Goal: Information Seeking & Learning: Check status

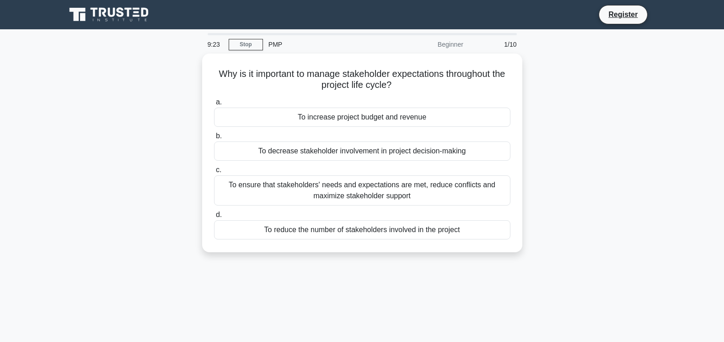
click at [101, 140] on div "Why is it important to manage stakeholder expectations throughout the project l…" at bounding box center [362, 159] width 604 height 210
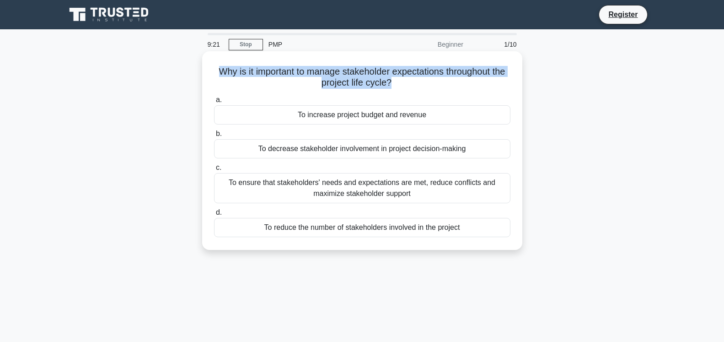
drag, startPoint x: 309, startPoint y: 84, endPoint x: 217, endPoint y: 67, distance: 93.0
click at [217, 67] on h5 "Why is it important to manage stakeholder expectations throughout the project l…" at bounding box center [362, 77] width 298 height 23
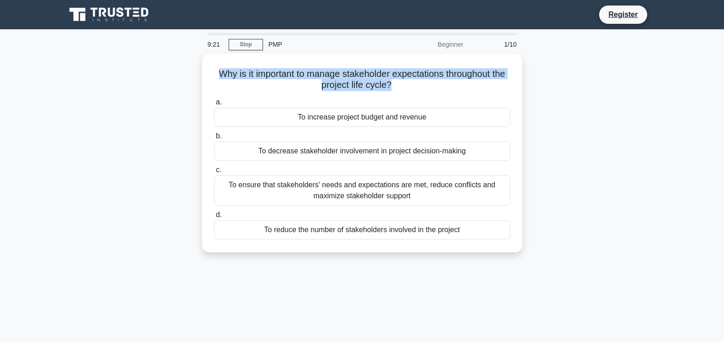
copy h5 "Why is it important to manage stakeholder expectations throughout the project l…"
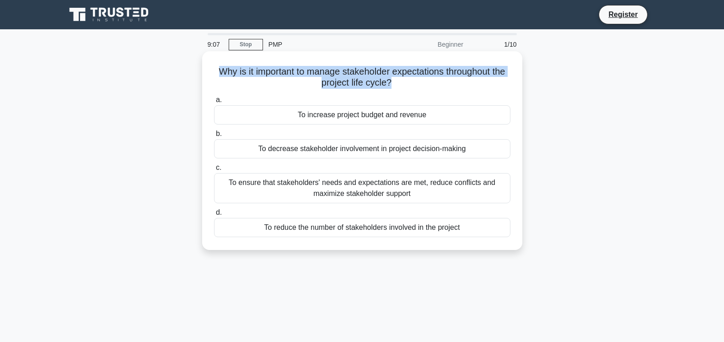
drag, startPoint x: 430, startPoint y: 117, endPoint x: 297, endPoint y: 114, distance: 133.6
click at [297, 114] on div "To increase project budget and revenue" at bounding box center [362, 114] width 296 height 19
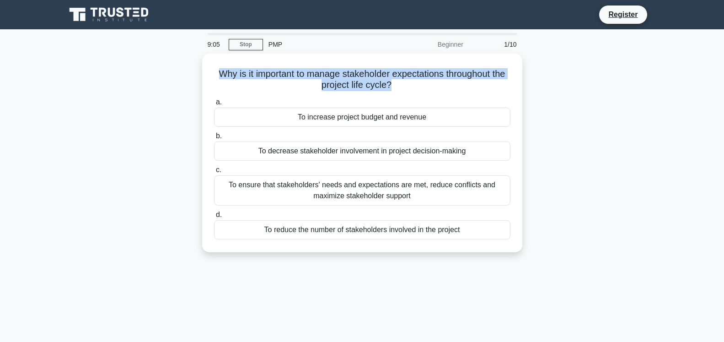
copy div "To increase project budget and revenue"
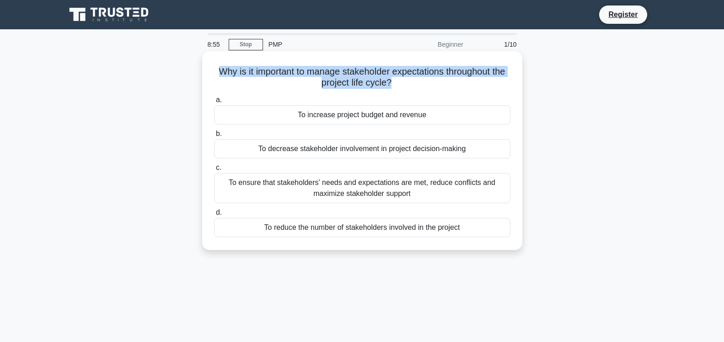
drag, startPoint x: 470, startPoint y: 150, endPoint x: 256, endPoint y: 154, distance: 213.7
click at [256, 154] on div "To decrease stakeholder involvement in project decision-making" at bounding box center [362, 148] width 296 height 19
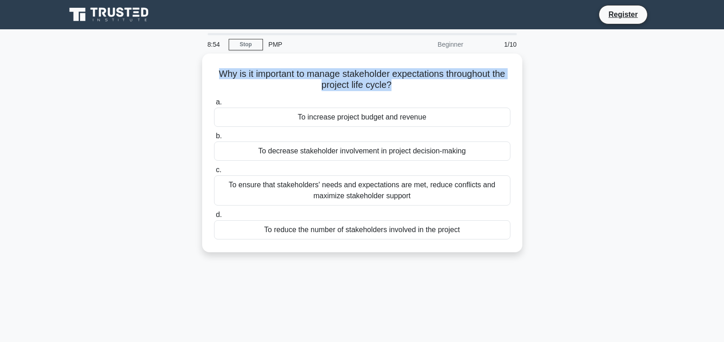
copy div "To decrease stakeholder involvement in project decision-making"
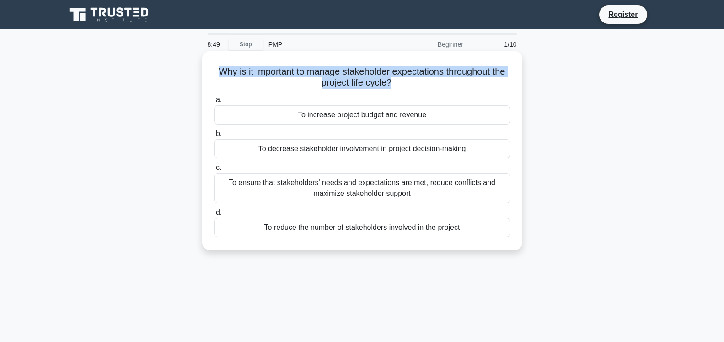
drag, startPoint x: 414, startPoint y: 197, endPoint x: 225, endPoint y: 182, distance: 189.5
click at [225, 182] on div "To ensure that stakeholders' needs and expectations are met, reduce conflicts a…" at bounding box center [362, 188] width 296 height 30
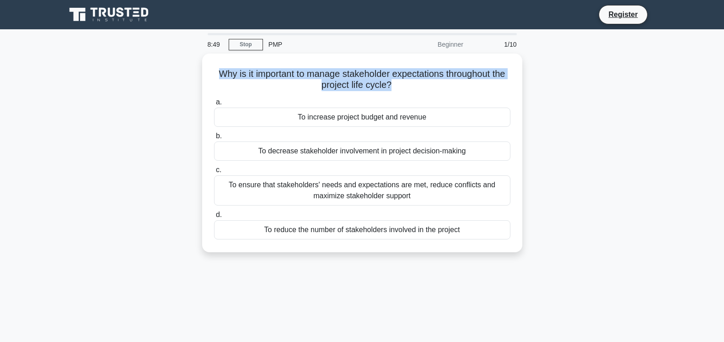
copy div "To ensure that stakeholders' needs and expectations are met, reduce conflicts a…"
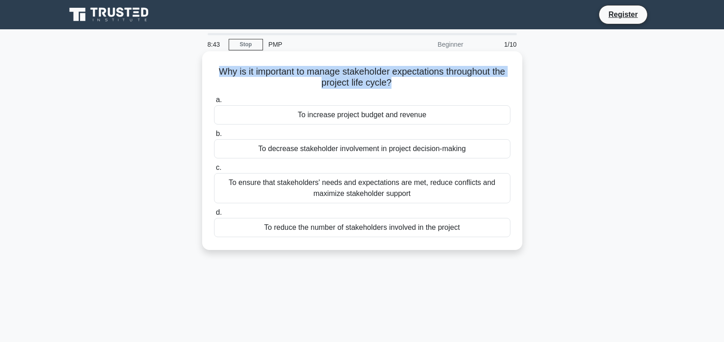
drag, startPoint x: 459, startPoint y: 228, endPoint x: 235, endPoint y: 227, distance: 224.6
click at [235, 227] on div "To reduce the number of stakeholders involved in the project" at bounding box center [362, 227] width 296 height 19
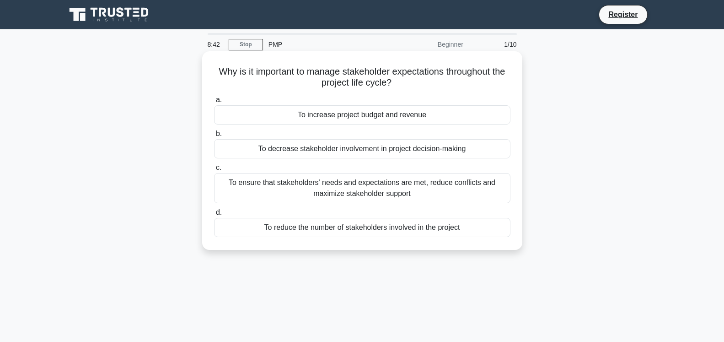
click at [333, 188] on div "To ensure that stakeholders' needs and expectations are met, reduce conflicts a…" at bounding box center [362, 188] width 296 height 30
click at [214, 171] on input "c. To ensure that stakeholders' needs and expectations are met, reduce conflict…" at bounding box center [214, 168] width 0 height 6
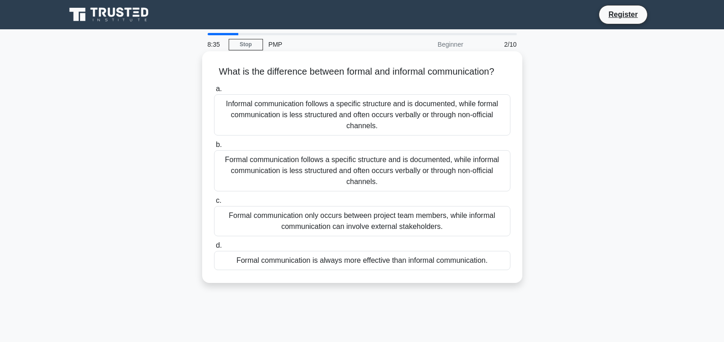
drag, startPoint x: 377, startPoint y: 130, endPoint x: 215, endPoint y: 101, distance: 165.1
click at [215, 101] on div "Informal communication follows a specific structure and is documented, while fo…" at bounding box center [362, 114] width 296 height 41
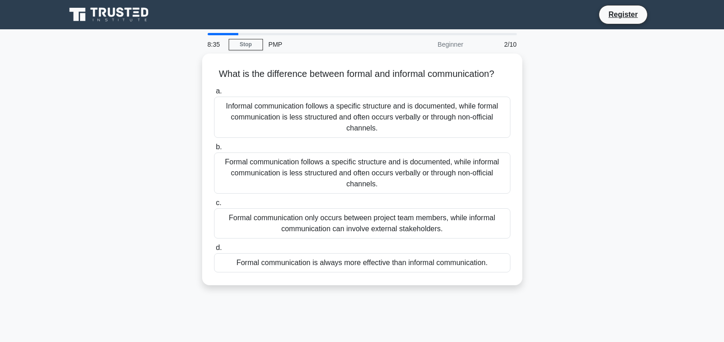
copy div "Informal communication follows a specific structure and is documented, while fo…"
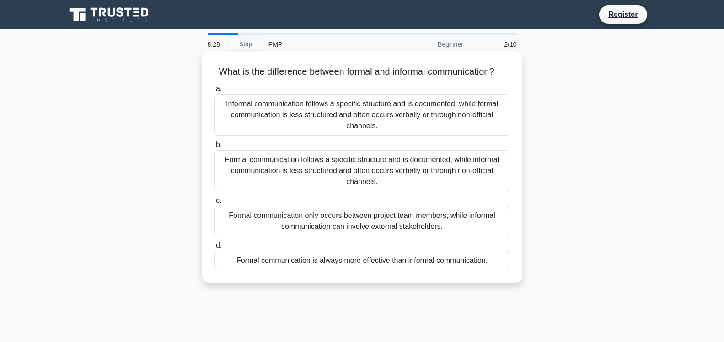
drag, startPoint x: 373, startPoint y: 180, endPoint x: 215, endPoint y: 163, distance: 159.6
click at [215, 163] on div "Formal communication follows a specific structure and is documented, while info…" at bounding box center [362, 170] width 296 height 41
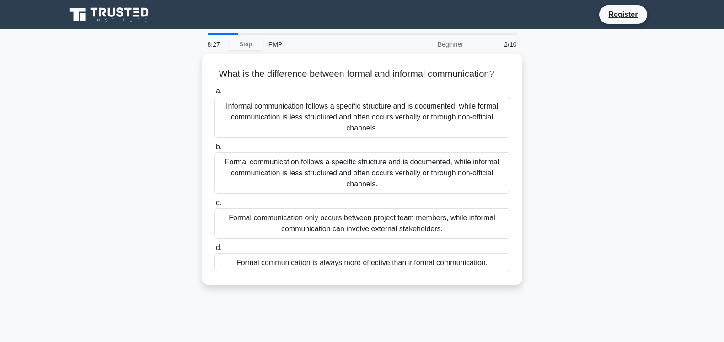
copy div "Formal communication follows a specific structure and is documented, while info…"
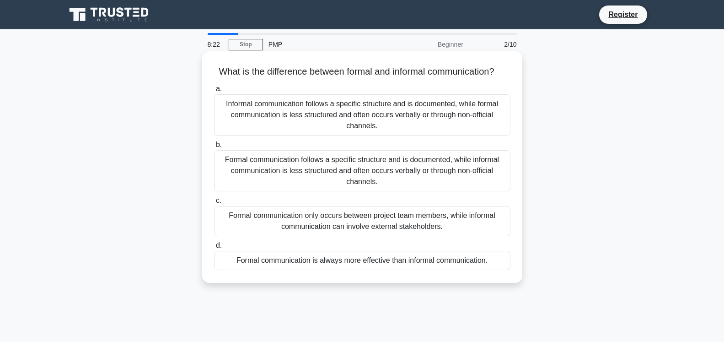
drag, startPoint x: 452, startPoint y: 229, endPoint x: 212, endPoint y: 217, distance: 240.4
click at [212, 217] on div "c. Formal communication only occurs between project team members, while informa…" at bounding box center [362, 215] width 307 height 41
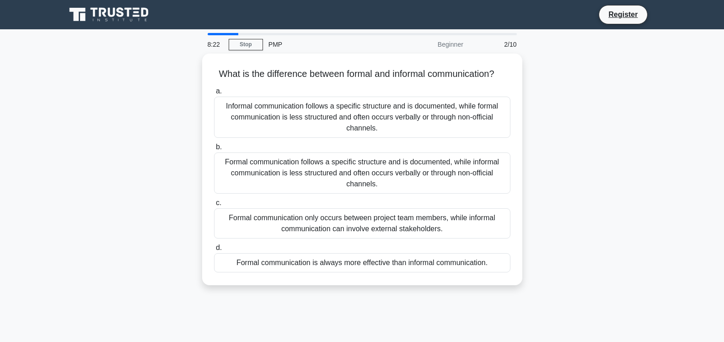
copy div "Formal communication only occurs between project team members, while informal c…"
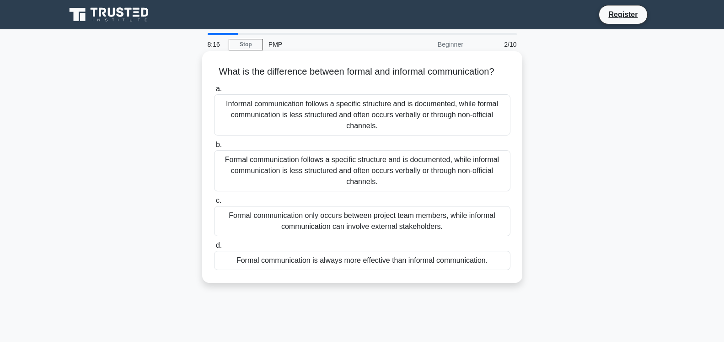
drag, startPoint x: 493, startPoint y: 262, endPoint x: 235, endPoint y: 269, distance: 258.5
click at [235, 269] on div "Formal communication is always more effective than informal communication." at bounding box center [362, 260] width 296 height 19
copy div "Formal communication is always more effective than informal communication."
click at [348, 174] on div "Formal communication follows a specific structure and is documented, while info…" at bounding box center [362, 170] width 296 height 41
click at [214, 148] on input "b. Formal communication follows a specific structure and is documented, while i…" at bounding box center [214, 145] width 0 height 6
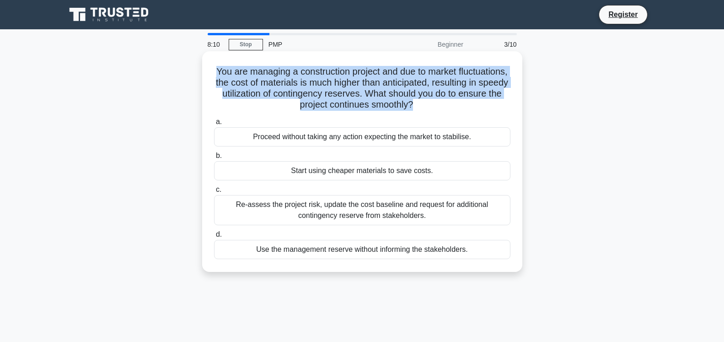
drag, startPoint x: 416, startPoint y: 107, endPoint x: 209, endPoint y: 71, distance: 210.3
click at [209, 71] on div "You are managing a construction project and due to market fluctuations, the cos…" at bounding box center [362, 161] width 313 height 213
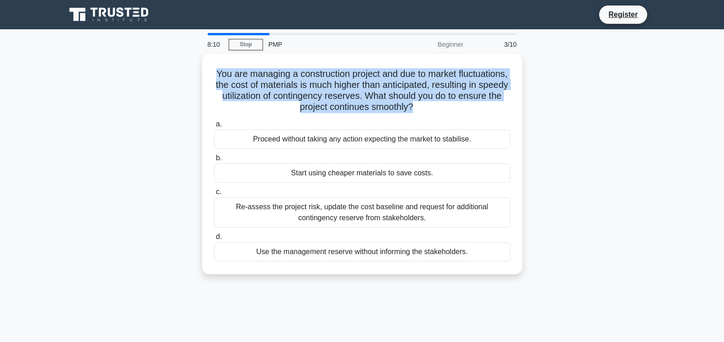
copy h5 "You are managing a construction project and due to market fluctuations, the cos…"
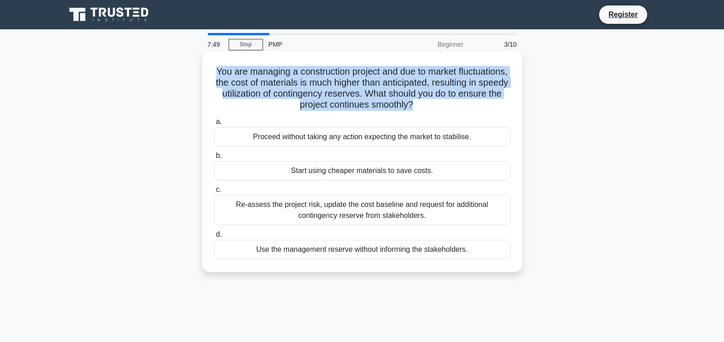
drag, startPoint x: 301, startPoint y: 139, endPoint x: 232, endPoint y: 137, distance: 69.1
click at [232, 137] on div "Proceed without taking any action expecting the market to stabilise." at bounding box center [362, 136] width 296 height 19
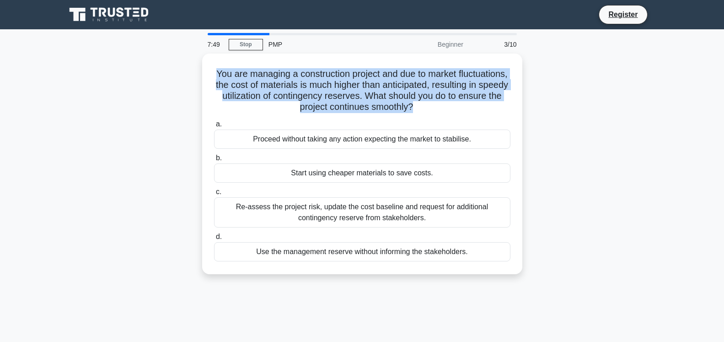
copy div "Proceed without taking any action expecting the market to stabilise."
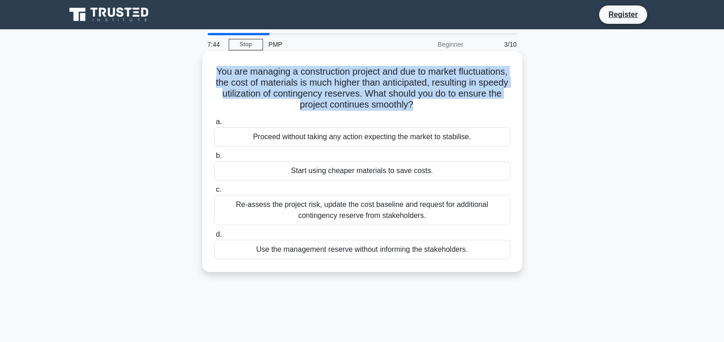
drag, startPoint x: 326, startPoint y: 176, endPoint x: 281, endPoint y: 176, distance: 44.8
click at [281, 176] on div "Start using cheaper materials to save costs." at bounding box center [362, 170] width 296 height 19
drag, startPoint x: 414, startPoint y: 218, endPoint x: 223, endPoint y: 199, distance: 192.1
click at [223, 199] on div "Re-assess the project risk, update the cost baseline and request for additional…" at bounding box center [362, 210] width 296 height 30
drag, startPoint x: 401, startPoint y: 253, endPoint x: 259, endPoint y: 261, distance: 142.0
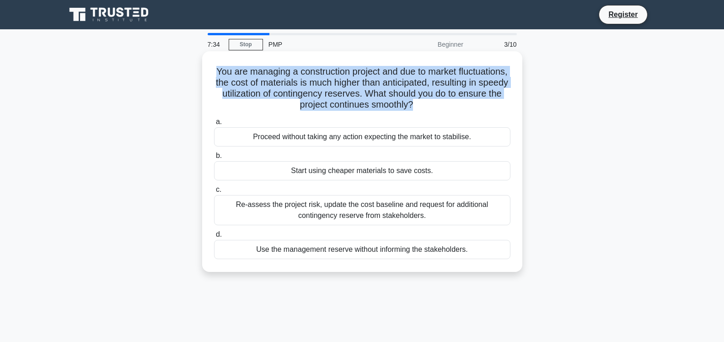
click at [259, 261] on div "a. Proceed without taking any action expecting the market to stabilise. b. Star…" at bounding box center [362, 187] width 307 height 146
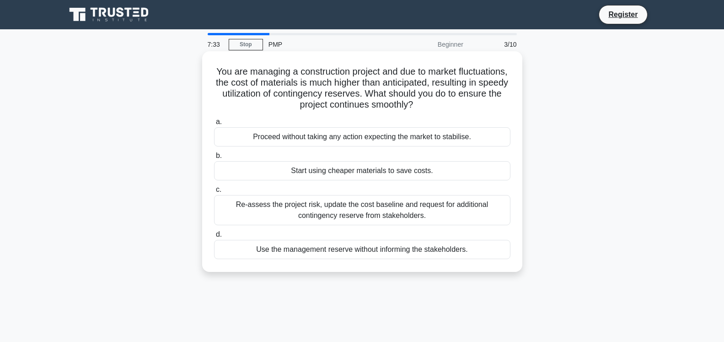
click at [301, 206] on div "Re-assess the project risk, update the cost baseline and request for additional…" at bounding box center [362, 210] width 296 height 30
click at [214, 193] on input "c. Re-assess the project risk, update the cost baseline and request for additio…" at bounding box center [214, 190] width 0 height 6
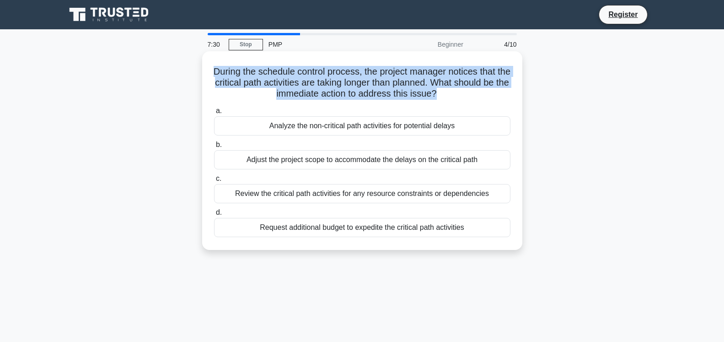
drag, startPoint x: 434, startPoint y: 100, endPoint x: 213, endPoint y: 75, distance: 221.9
click at [213, 75] on h5 "During the schedule control process, the project manager notices that the criti…" at bounding box center [362, 83] width 298 height 34
drag, startPoint x: 445, startPoint y: 128, endPoint x: 259, endPoint y: 130, distance: 185.3
click at [259, 130] on div "Analyze the non-critical path activities for potential delays" at bounding box center [362, 125] width 296 height 19
drag, startPoint x: 482, startPoint y: 162, endPoint x: 230, endPoint y: 156, distance: 252.1
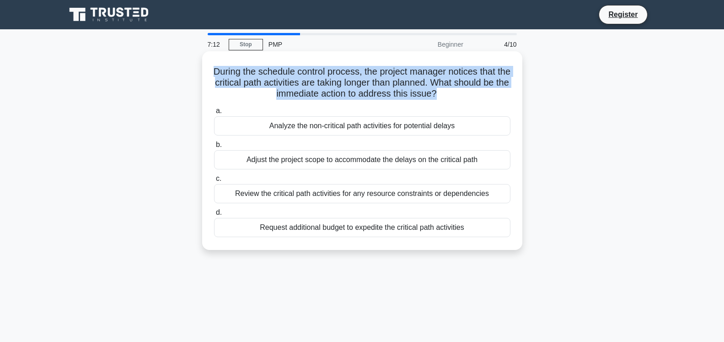
click at [230, 156] on div "Adjust the project scope to accommodate the delays on the critical path" at bounding box center [362, 159] width 296 height 19
drag, startPoint x: 490, startPoint y: 196, endPoint x: 224, endPoint y: 194, distance: 266.7
click at [224, 194] on div "Review the critical path activities for any resource constraints or dependencies" at bounding box center [362, 193] width 296 height 19
drag, startPoint x: 397, startPoint y: 235, endPoint x: 241, endPoint y: 243, distance: 156.2
click at [241, 243] on div "During the schedule control process, the project manager notices that the criti…" at bounding box center [362, 150] width 313 height 191
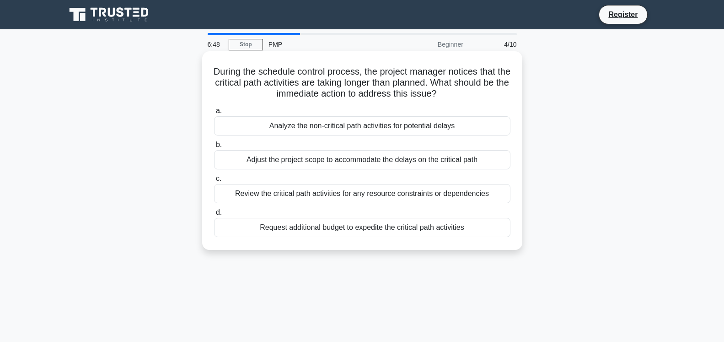
click at [349, 183] on label "c. Review the critical path activities for any resource constraints or dependen…" at bounding box center [362, 188] width 296 height 30
click at [214, 182] on input "c. Review the critical path activities for any resource constraints or dependen…" at bounding box center [214, 179] width 0 height 6
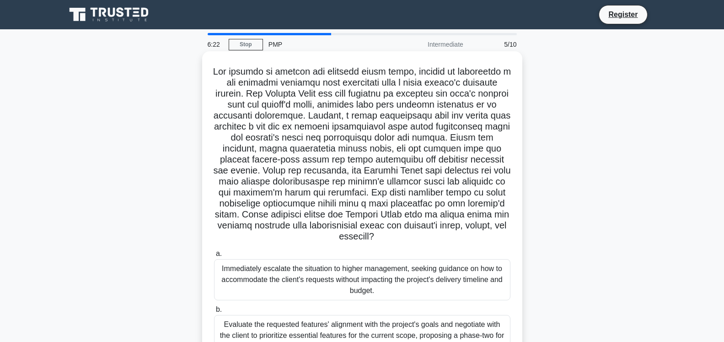
drag, startPoint x: 514, startPoint y: 227, endPoint x: 204, endPoint y: 65, distance: 349.9
click at [204, 65] on div ".spinner_0XTQ{transform-origin:center;animation:spinner_y6GP .75s linear infini…" at bounding box center [362, 254] width 320 height 407
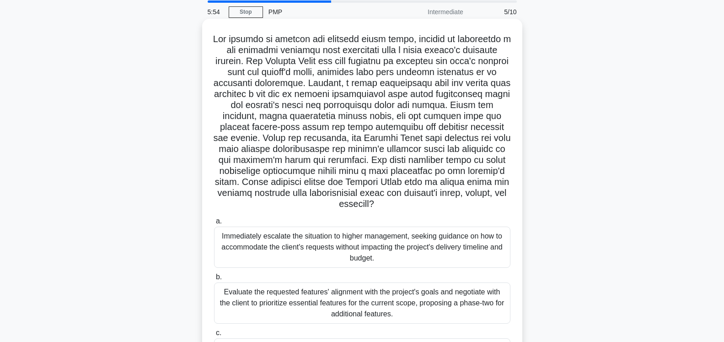
scroll to position [47, 0]
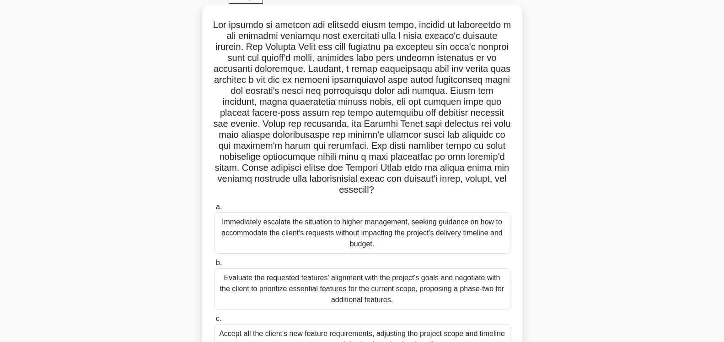
drag, startPoint x: 365, startPoint y: 243, endPoint x: 213, endPoint y: 223, distance: 153.6
click at [213, 223] on div "a. Immediately escalate the situation to higher management, seeking guidance on…" at bounding box center [362, 227] width 307 height 52
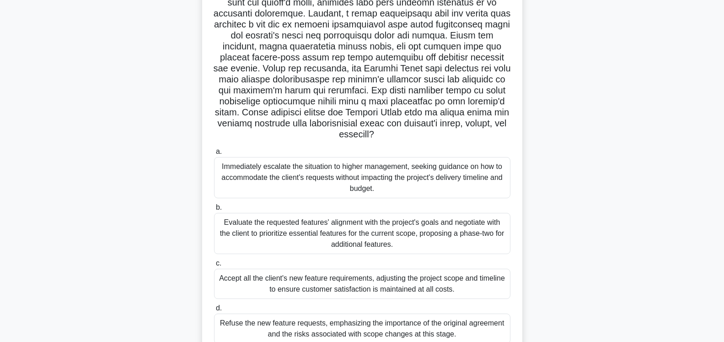
scroll to position [140, 0]
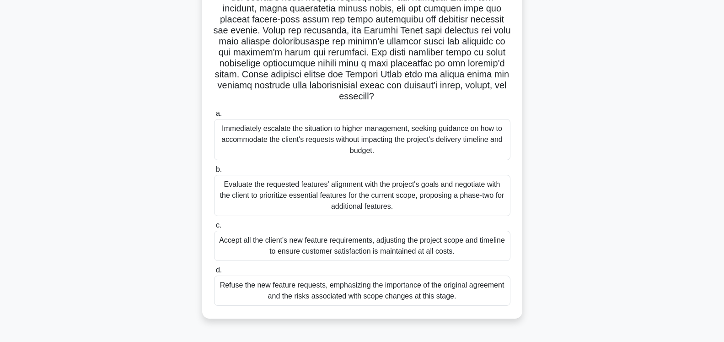
drag, startPoint x: 388, startPoint y: 206, endPoint x: 208, endPoint y: 181, distance: 181.5
click at [208, 181] on div ".spinner_0XTQ{transform-origin:center;animation:spinner_y6GP .75s linear infini…" at bounding box center [362, 115] width 313 height 400
drag, startPoint x: 456, startPoint y: 255, endPoint x: 214, endPoint y: 241, distance: 242.4
click at [214, 241] on div "Accept all the client's new feature requirements, adjusting the project scope a…" at bounding box center [362, 246] width 296 height 30
drag, startPoint x: 449, startPoint y: 299, endPoint x: 211, endPoint y: 284, distance: 238.8
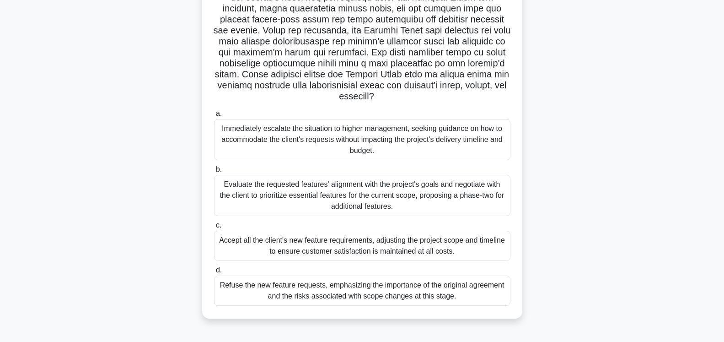
click at [211, 284] on div "d. Refuse the new feature requests, emphasizing the importance of the original …" at bounding box center [362, 284] width 307 height 41
click at [376, 204] on div "Evaluate the requested features' alignment with the project's goals and negotia…" at bounding box center [362, 195] width 296 height 41
click at [214, 172] on input "b. Evaluate the requested features' alignment with the project's goals and nego…" at bounding box center [214, 170] width 0 height 6
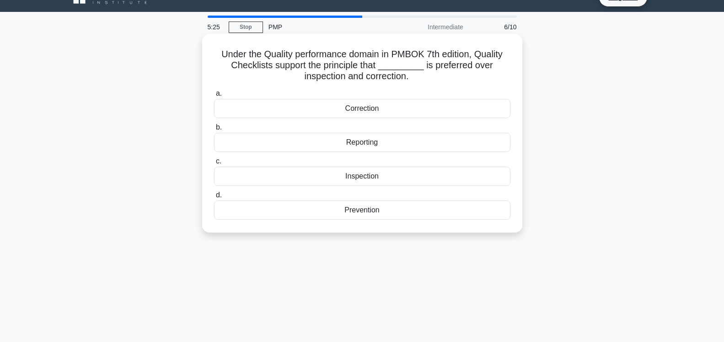
scroll to position [0, 0]
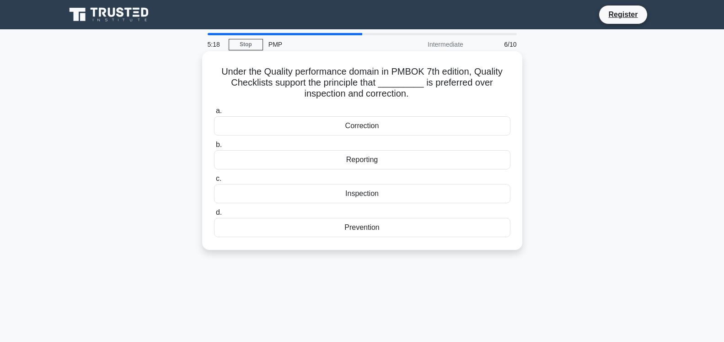
drag, startPoint x: 371, startPoint y: 96, endPoint x: 225, endPoint y: 73, distance: 148.1
click at [225, 73] on h5 "Under the Quality performance domain in PMBOK 7th edition, Quality Checklists s…" at bounding box center [362, 83] width 298 height 34
drag, startPoint x: 224, startPoint y: 72, endPoint x: 391, endPoint y: 97, distance: 168.3
click at [391, 97] on h5 "Under the Quality performance domain in PMBOK 7th edition, Quality Checklists s…" at bounding box center [362, 83] width 298 height 34
click at [363, 230] on div "Prevention" at bounding box center [362, 227] width 296 height 19
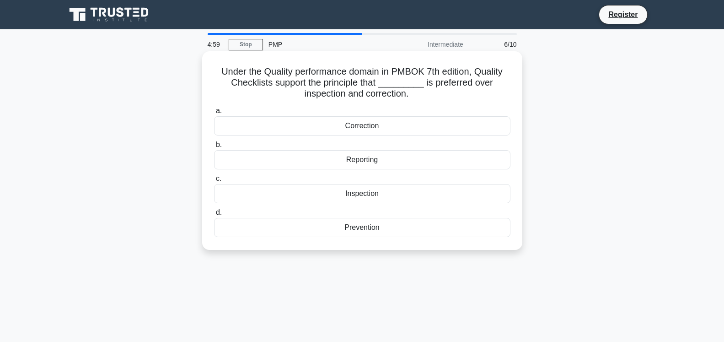
click at [214, 215] on input "d. Prevention" at bounding box center [214, 213] width 0 height 6
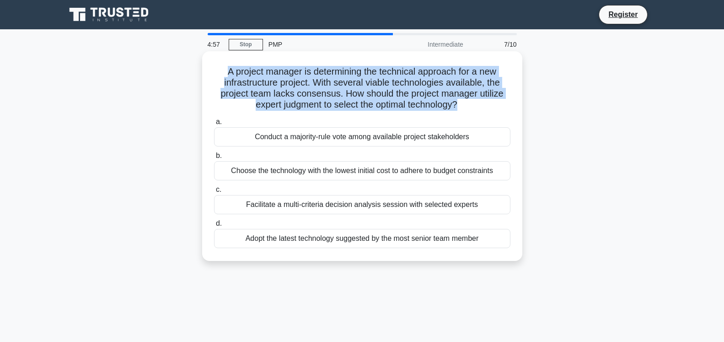
drag, startPoint x: 457, startPoint y: 108, endPoint x: 227, endPoint y: 74, distance: 232.7
click at [227, 74] on h5 "A project manager is determining the technical approach for a new infrastructur…" at bounding box center [362, 88] width 298 height 45
drag, startPoint x: 481, startPoint y: 137, endPoint x: 250, endPoint y: 138, distance: 230.5
click at [250, 138] on div "Conduct a majority-rule vote among available project stakeholders" at bounding box center [362, 136] width 296 height 19
drag, startPoint x: 415, startPoint y: 170, endPoint x: 223, endPoint y: 172, distance: 192.6
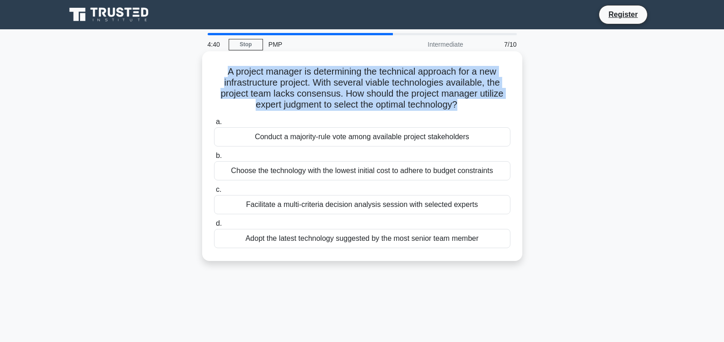
click at [223, 172] on div "Choose the technology with the lowest initial cost to adhere to budget constrai…" at bounding box center [362, 170] width 296 height 19
drag, startPoint x: 478, startPoint y: 202, endPoint x: 240, endPoint y: 207, distance: 238.8
click at [240, 207] on div "Facilitate a multi-criteria decision analysis session with selected experts" at bounding box center [362, 204] width 296 height 19
drag, startPoint x: 480, startPoint y: 240, endPoint x: 226, endPoint y: 249, distance: 255.0
click at [226, 249] on div "a. Conduct a majority-rule vote among available project stakeholders b. Choose …" at bounding box center [362, 181] width 307 height 135
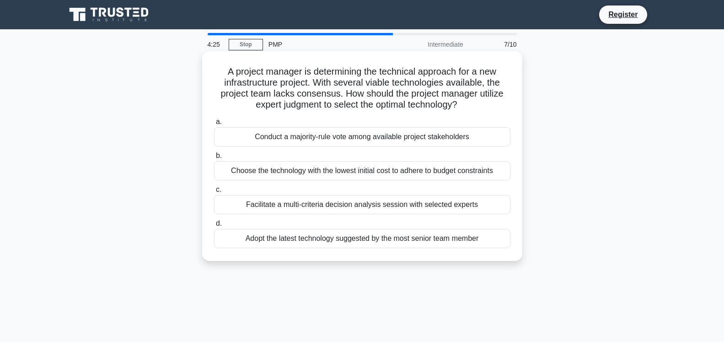
click at [390, 206] on div "Facilitate a multi-criteria decision analysis session with selected experts" at bounding box center [362, 204] width 296 height 19
click at [214, 193] on input "c. Facilitate a multi-criteria decision analysis session with selected experts" at bounding box center [214, 190] width 0 height 6
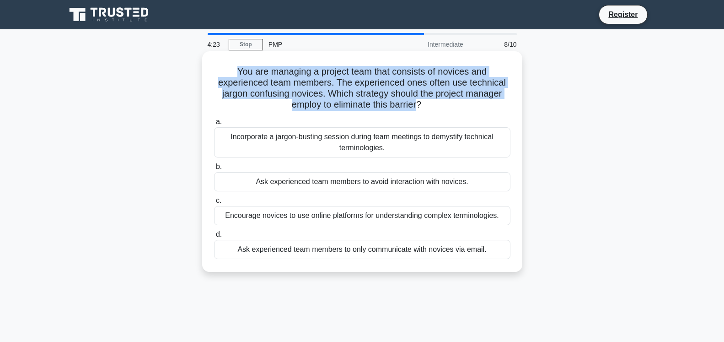
drag, startPoint x: 403, startPoint y: 106, endPoint x: 229, endPoint y: 74, distance: 177.6
click at [229, 74] on h5 "You are managing a project team that consists of novices and experienced team m…" at bounding box center [362, 88] width 298 height 45
drag, startPoint x: 298, startPoint y: 142, endPoint x: 228, endPoint y: 138, distance: 70.1
click at [228, 138] on div "Incorporate a jargon-busting session during team meetings to demystify technica…" at bounding box center [362, 142] width 296 height 30
drag, startPoint x: 292, startPoint y: 186, endPoint x: 225, endPoint y: 186, distance: 67.2
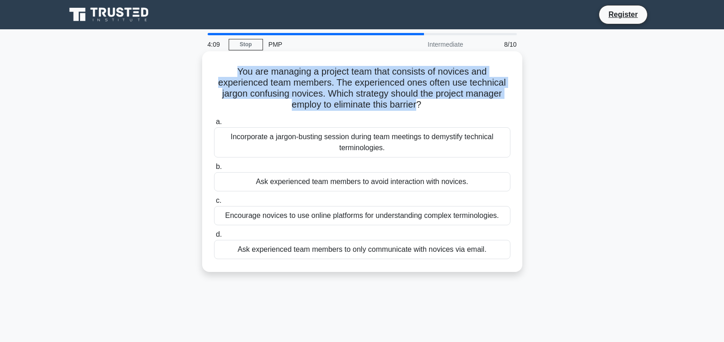
click at [225, 186] on div "Ask experienced team members to avoid interaction with novices." at bounding box center [362, 181] width 296 height 19
drag, startPoint x: 486, startPoint y: 220, endPoint x: 210, endPoint y: 215, distance: 275.9
click at [210, 215] on div "c. Encourage novices to use online platforms for understanding complex terminol…" at bounding box center [362, 210] width 307 height 30
drag, startPoint x: 451, startPoint y: 249, endPoint x: 240, endPoint y: 250, distance: 211.8
click at [240, 250] on div "Ask experienced team members to only communicate with novices via email." at bounding box center [362, 249] width 296 height 19
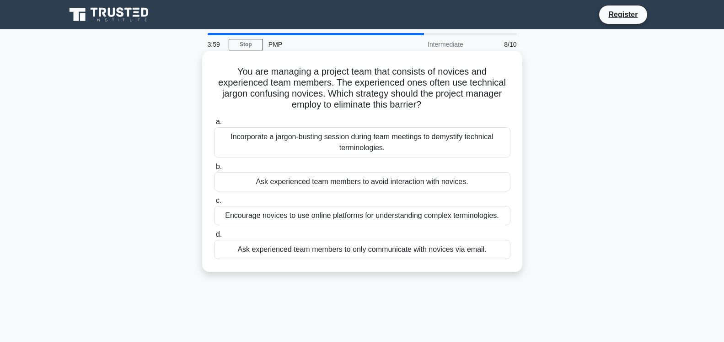
click at [486, 247] on div "Ask experienced team members to only communicate with novices via email." at bounding box center [362, 249] width 296 height 19
click at [214, 237] on input "d. Ask experienced team members to only communicate with novices via email." at bounding box center [214, 234] width 0 height 6
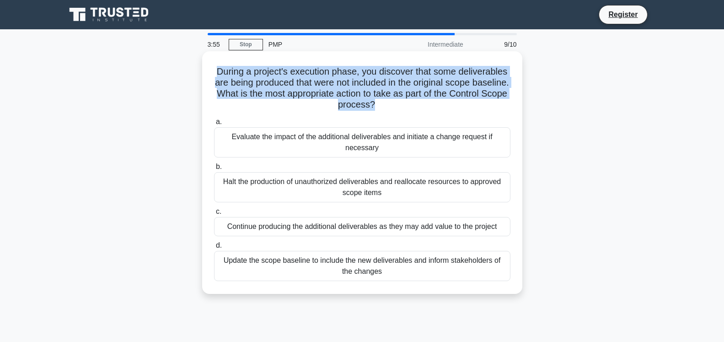
drag, startPoint x: 381, startPoint y: 110, endPoint x: 212, endPoint y: 72, distance: 172.9
click at [212, 72] on div "During a project's execution phase, you discover that some deliverables are bei…" at bounding box center [362, 172] width 313 height 235
drag, startPoint x: 385, startPoint y: 150, endPoint x: 234, endPoint y: 141, distance: 151.2
click at [234, 141] on div "Evaluate the impact of the additional deliverables and initiate a change reques…" at bounding box center [362, 142] width 296 height 30
drag, startPoint x: 392, startPoint y: 195, endPoint x: 213, endPoint y: 179, distance: 180.5
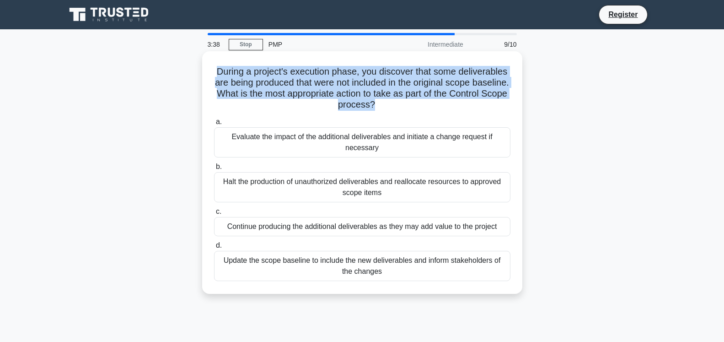
click at [213, 179] on div "b. Halt the production of unauthorized deliverables and reallocate resources to…" at bounding box center [362, 181] width 307 height 41
drag, startPoint x: 474, startPoint y: 227, endPoint x: 218, endPoint y: 235, distance: 256.3
click at [218, 235] on div "Continue producing the additional deliverables as they may add value to the pro…" at bounding box center [362, 226] width 296 height 19
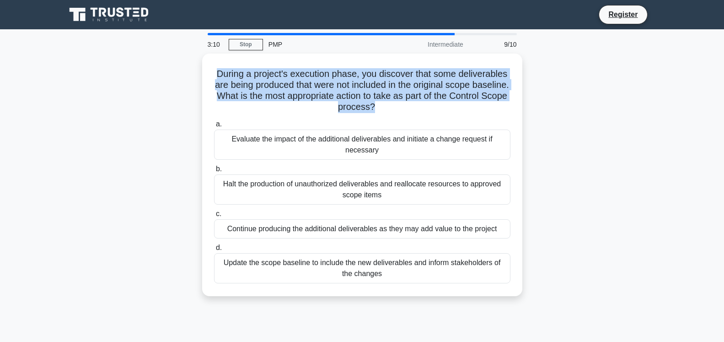
drag, startPoint x: 377, startPoint y: 274, endPoint x: 183, endPoint y: 265, distance: 193.7
click at [183, 265] on div "During a project's execution phase, you discover that some deliverables are bei…" at bounding box center [362, 180] width 604 height 253
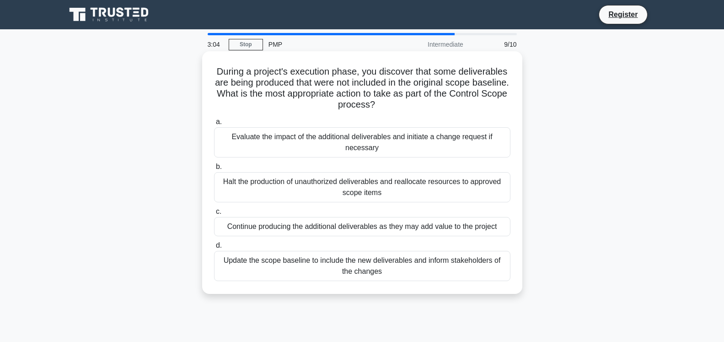
click at [328, 140] on div "Evaluate the impact of the additional deliverables and initiate a change reques…" at bounding box center [362, 142] width 296 height 30
click at [214, 125] on input "a. Evaluate the impact of the additional deliverables and initiate a change req…" at bounding box center [214, 122] width 0 height 6
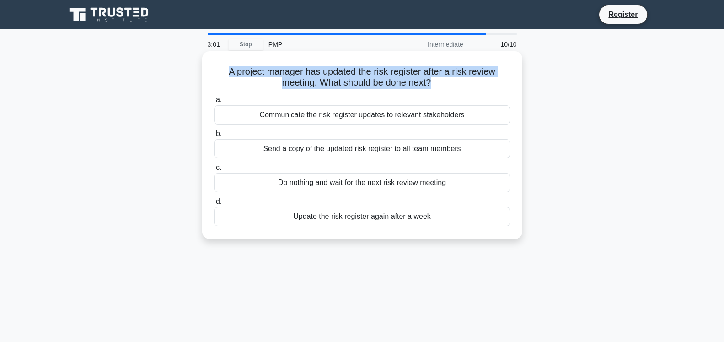
drag, startPoint x: 434, startPoint y: 85, endPoint x: 215, endPoint y: 71, distance: 219.1
click at [215, 71] on h5 "A project manager has updated the risk register after a risk review meeting. Wh…" at bounding box center [362, 77] width 298 height 23
drag, startPoint x: 464, startPoint y: 115, endPoint x: 239, endPoint y: 109, distance: 225.6
click at [239, 109] on div "Communicate the risk register updates to relevant stakeholders" at bounding box center [362, 114] width 296 height 19
drag, startPoint x: 301, startPoint y: 154, endPoint x: 248, endPoint y: 157, distance: 52.7
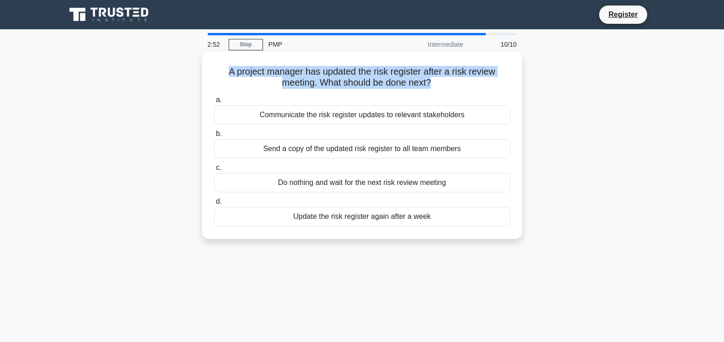
click at [248, 157] on div "Send a copy of the updated risk register to all team members" at bounding box center [362, 148] width 296 height 19
drag, startPoint x: 378, startPoint y: 188, endPoint x: 281, endPoint y: 189, distance: 96.5
click at [281, 189] on div "Do nothing and wait for the next risk review meeting" at bounding box center [362, 182] width 296 height 19
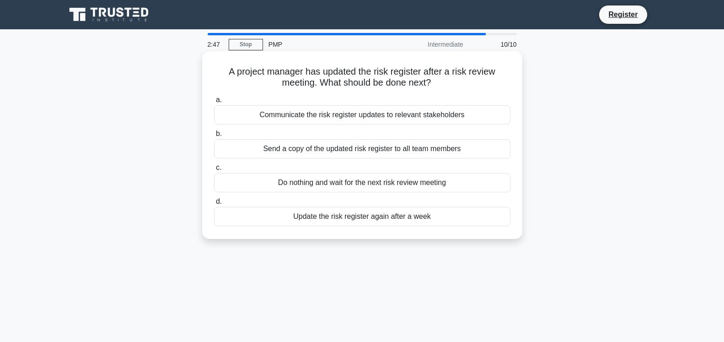
drag, startPoint x: 571, startPoint y: 187, endPoint x: 510, endPoint y: 190, distance: 60.9
click at [563, 187] on div "A project manager has updated the risk register after a risk review meeting. Wh…" at bounding box center [362, 153] width 604 height 199
drag, startPoint x: 328, startPoint y: 189, endPoint x: 263, endPoint y: 184, distance: 64.3
click at [263, 184] on div "Do nothing and wait for the next risk review meeting" at bounding box center [362, 182] width 296 height 19
drag, startPoint x: 346, startPoint y: 216, endPoint x: 274, endPoint y: 215, distance: 72.3
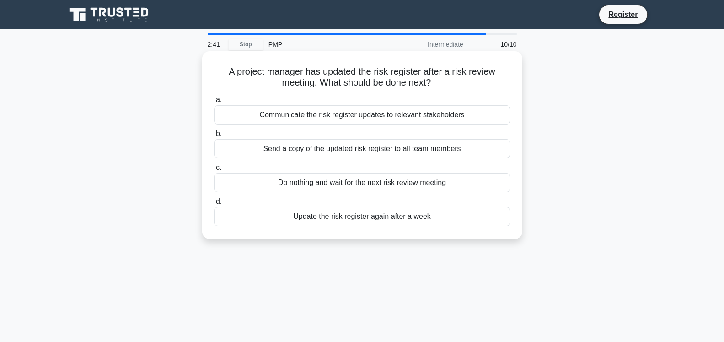
click at [274, 215] on div "Update the risk register again after a week" at bounding box center [362, 216] width 296 height 19
click at [392, 152] on div "Send a copy of the updated risk register to all team members" at bounding box center [362, 148] width 296 height 19
click at [214, 137] on input "b. Send a copy of the updated risk register to all team members" at bounding box center [214, 134] width 0 height 6
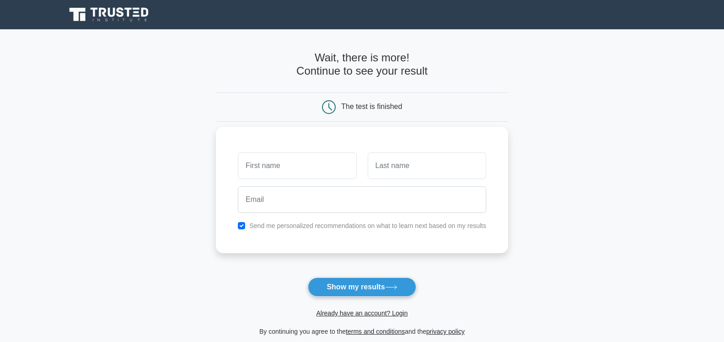
click at [323, 170] on input "text" at bounding box center [297, 165] width 118 height 27
type input "[PERSON_NAME]"
type input "N"
type input "Butteri"
click at [308, 219] on div "Emanuele Butteri Send me personalized recommendations on what to learn next bas…" at bounding box center [362, 190] width 292 height 126
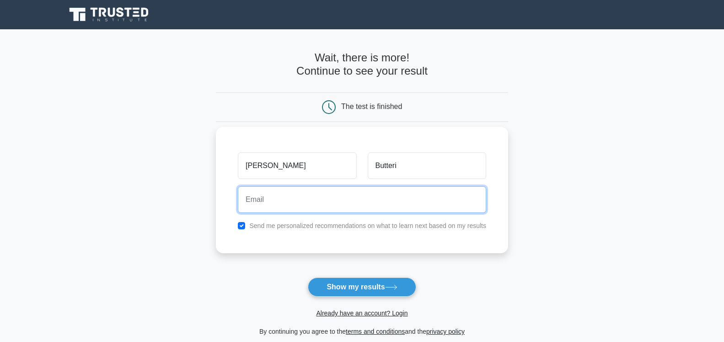
click at [349, 192] on input "email" at bounding box center [362, 199] width 248 height 27
type input "[EMAIL_ADDRESS][DOMAIN_NAME]"
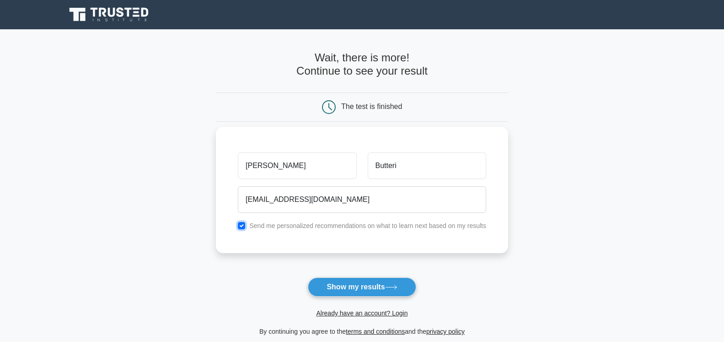
click at [244, 224] on input "checkbox" at bounding box center [241, 225] width 7 height 7
checkbox input "false"
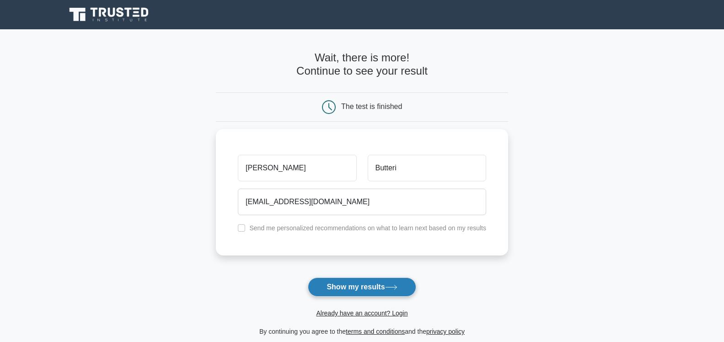
click at [362, 290] on button "Show my results" at bounding box center [362, 286] width 108 height 19
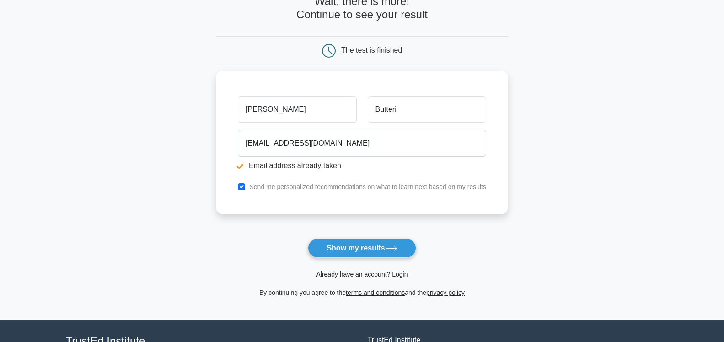
scroll to position [93, 0]
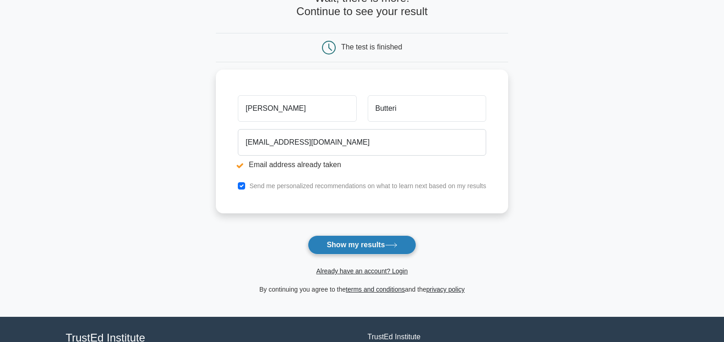
click at [356, 248] on button "Show my results" at bounding box center [362, 244] width 108 height 19
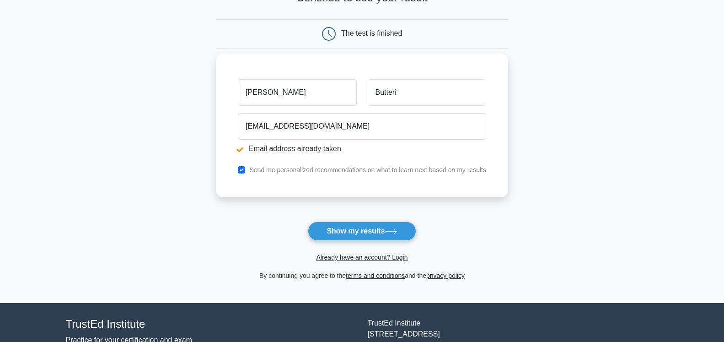
scroll to position [140, 0]
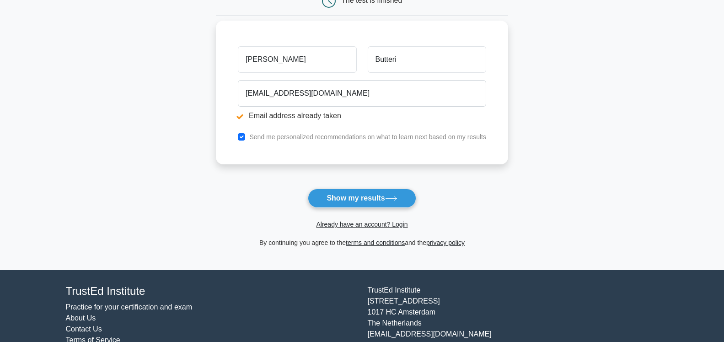
click at [280, 140] on label "Send me personalized recommendations on what to learn next based on my results" at bounding box center [367, 136] width 237 height 7
click at [244, 139] on input "checkbox" at bounding box center [241, 136] width 7 height 7
checkbox input "false"
click at [375, 214] on div "Already have an account? Login" at bounding box center [362, 219] width 292 height 22
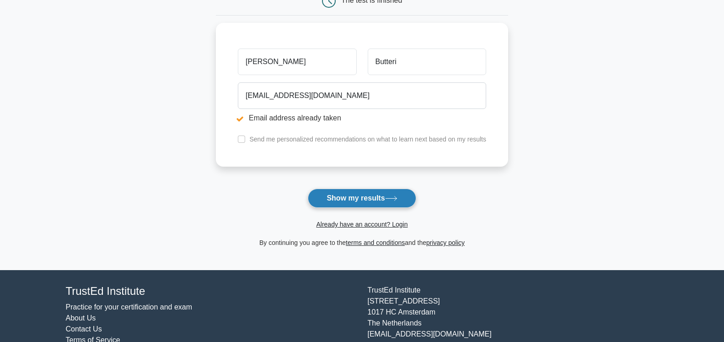
click at [375, 197] on button "Show my results" at bounding box center [362, 197] width 108 height 19
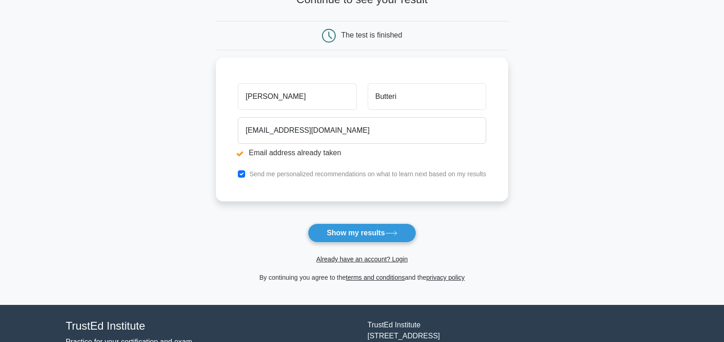
scroll to position [140, 0]
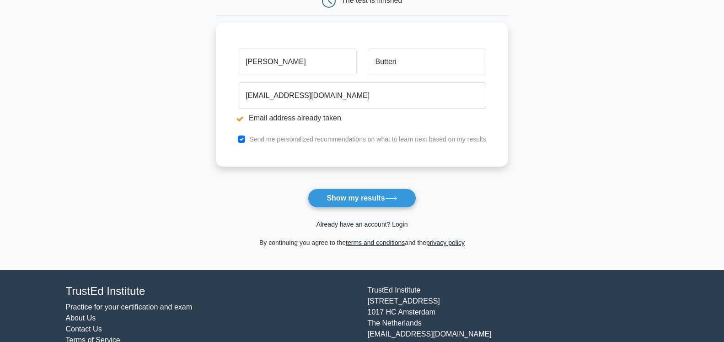
click at [393, 222] on link "Already have an account? Login" at bounding box center [361, 223] width 91 height 7
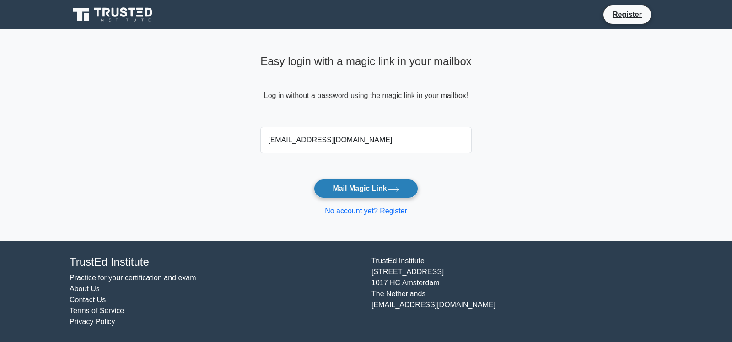
type input "butteriemanuele@gmail.com"
click at [380, 190] on button "Mail Magic Link" at bounding box center [366, 188] width 104 height 19
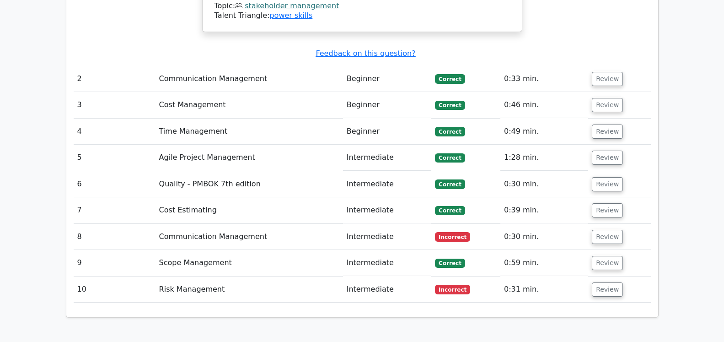
scroll to position [1213, 0]
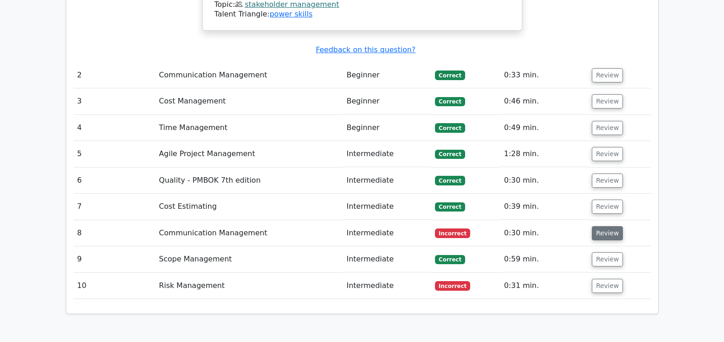
click at [604, 226] on button "Review" at bounding box center [607, 233] width 31 height 14
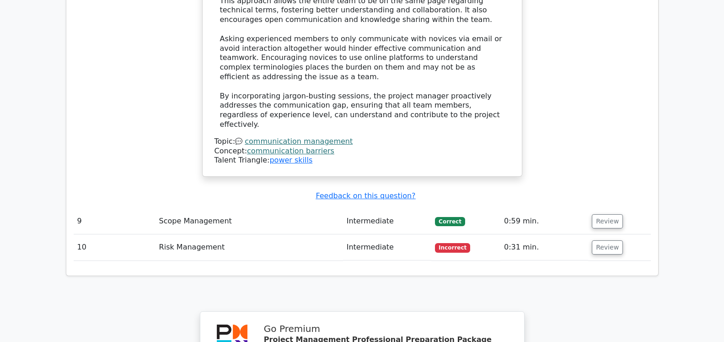
scroll to position [1773, 0]
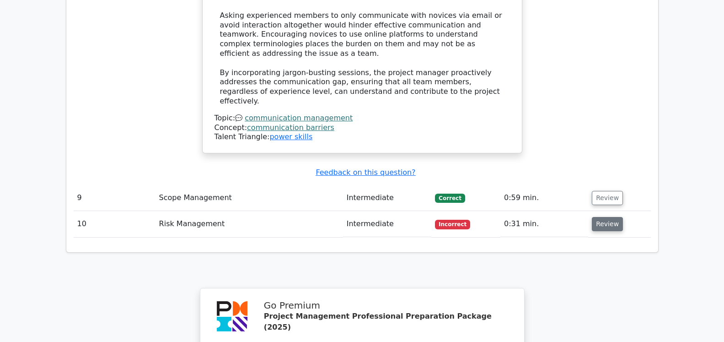
click at [601, 217] on button "Review" at bounding box center [607, 224] width 31 height 14
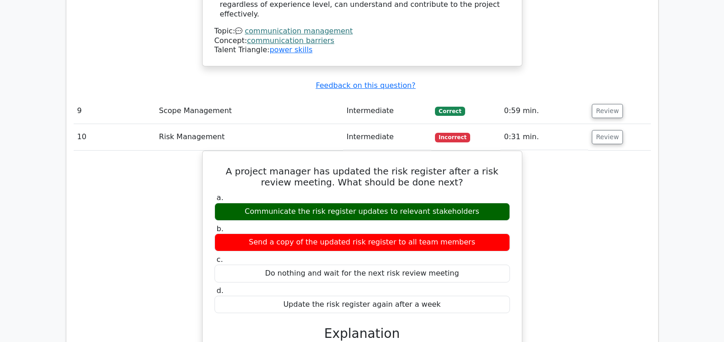
scroll to position [1866, 0]
